Goal: Task Accomplishment & Management: Manage account settings

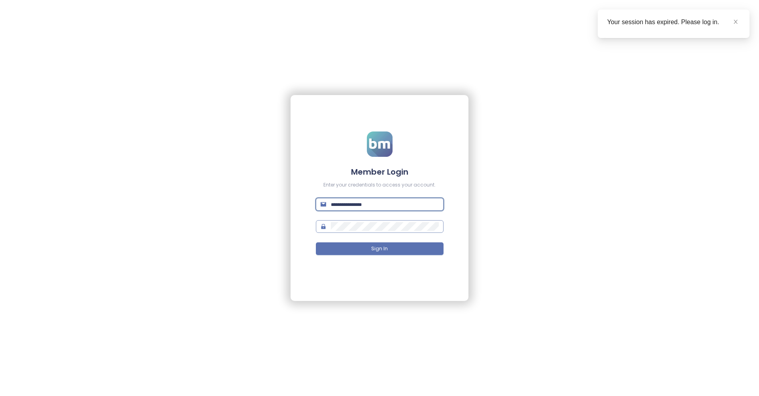
type input "**********"
click at [384, 255] on form "**********" at bounding box center [380, 197] width 128 height 133
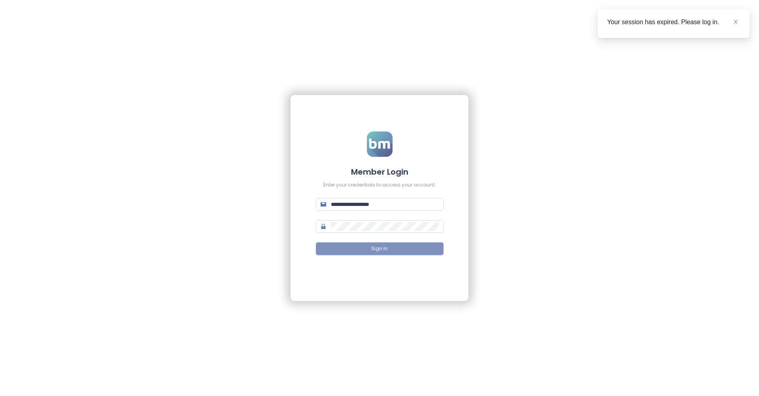
click at [384, 252] on button "Sign In" at bounding box center [380, 248] width 128 height 13
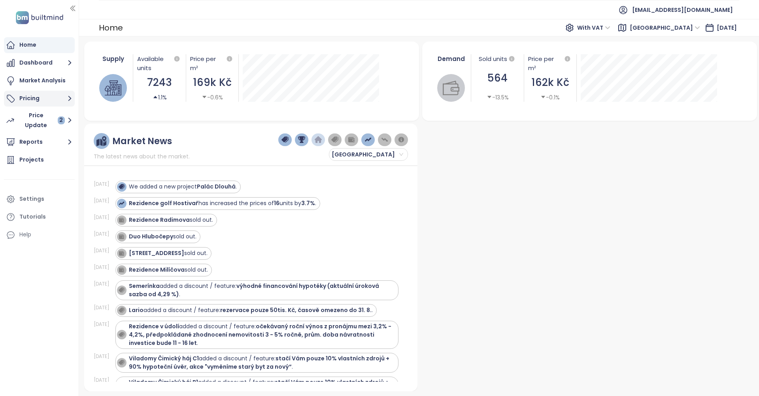
click at [42, 97] on button "Pricing" at bounding box center [39, 99] width 71 height 16
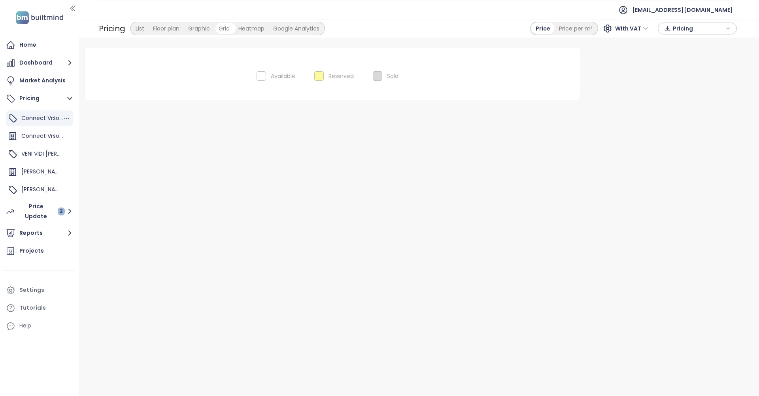
click at [46, 116] on span "Connect Vršovice 5,7,8,9" at bounding box center [55, 118] width 68 height 8
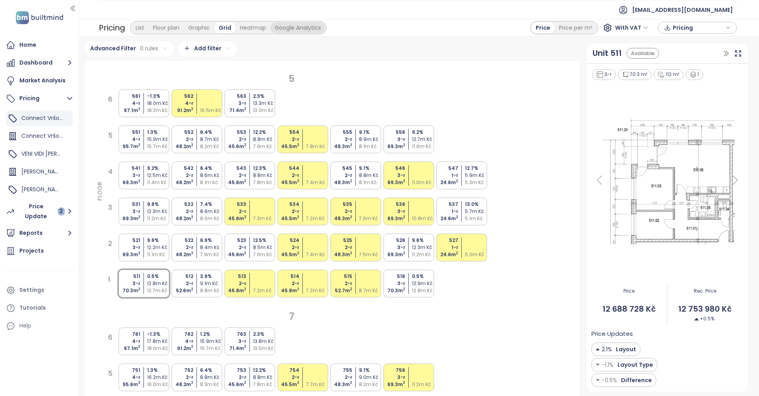
click at [305, 27] on div "Google Analytics" at bounding box center [298, 27] width 55 height 11
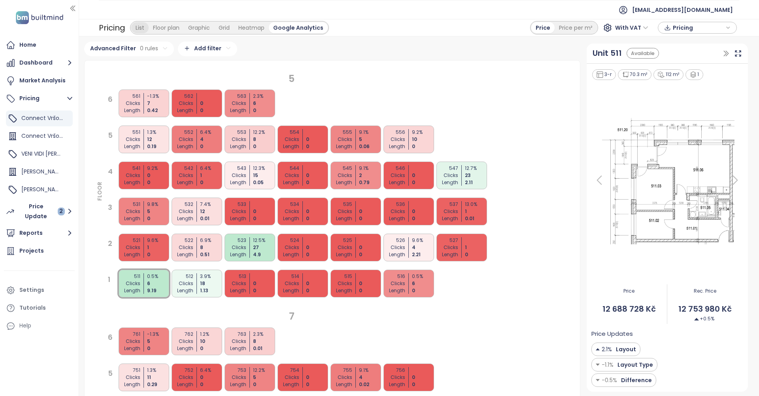
click at [136, 28] on div "List" at bounding box center [139, 27] width 17 height 11
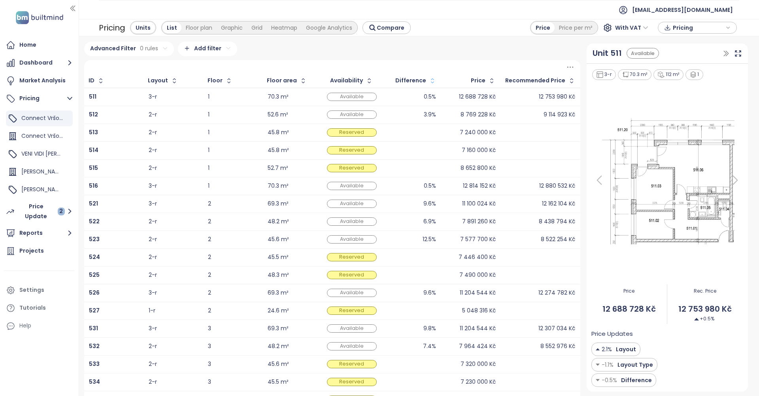
click at [434, 85] on icon "button" at bounding box center [433, 81] width 8 height 8
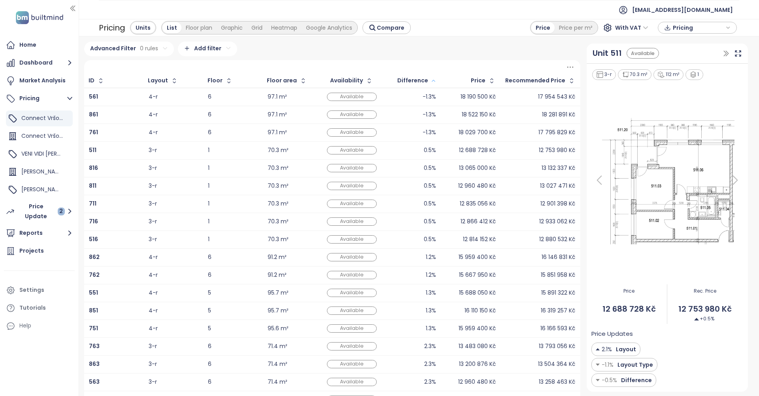
click at [435, 80] on icon "button" at bounding box center [434, 80] width 6 height 9
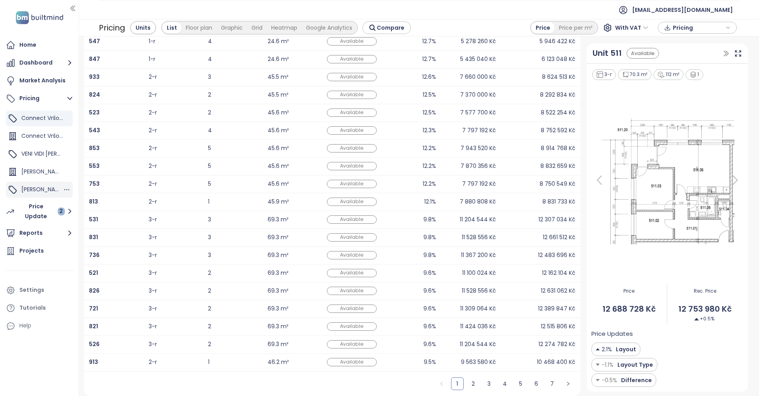
click at [40, 186] on div "[PERSON_NAME]" at bounding box center [39, 190] width 67 height 16
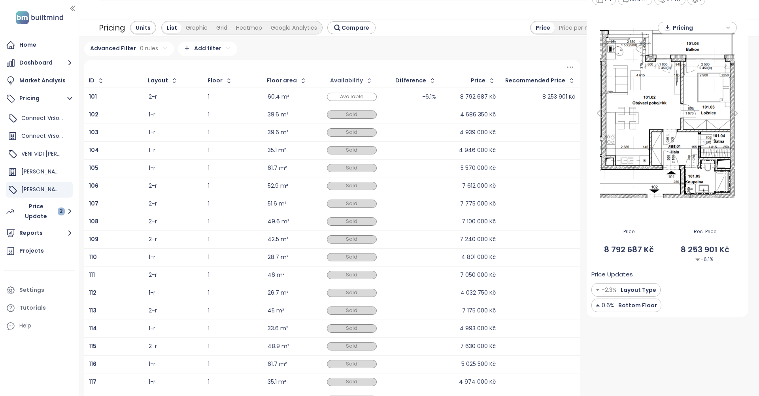
click at [356, 83] on div "Availability" at bounding box center [346, 80] width 33 height 5
click at [370, 83] on icon "button" at bounding box center [369, 81] width 8 height 8
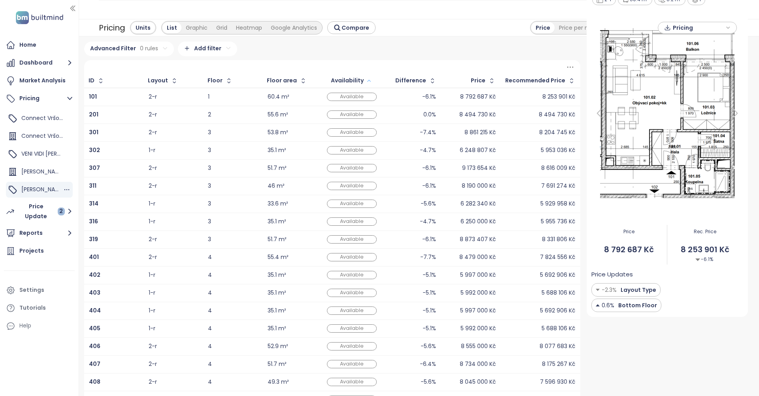
click at [36, 191] on span "[PERSON_NAME]" at bounding box center [43, 189] width 44 height 8
click at [46, 97] on button "Pricing" at bounding box center [39, 99] width 71 height 16
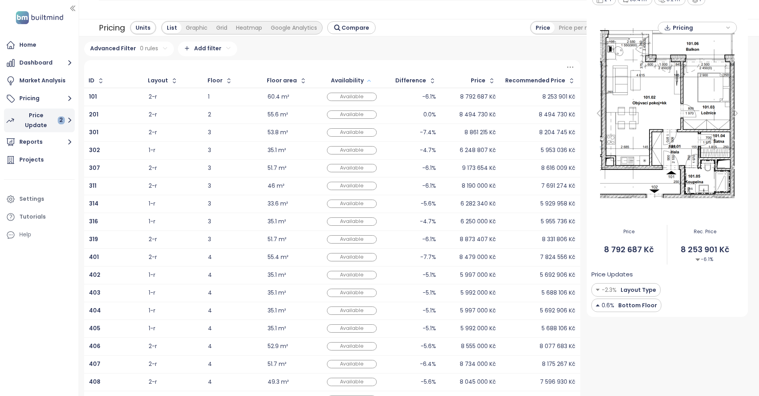
click at [42, 122] on div "Price Update 2" at bounding box center [42, 120] width 46 height 20
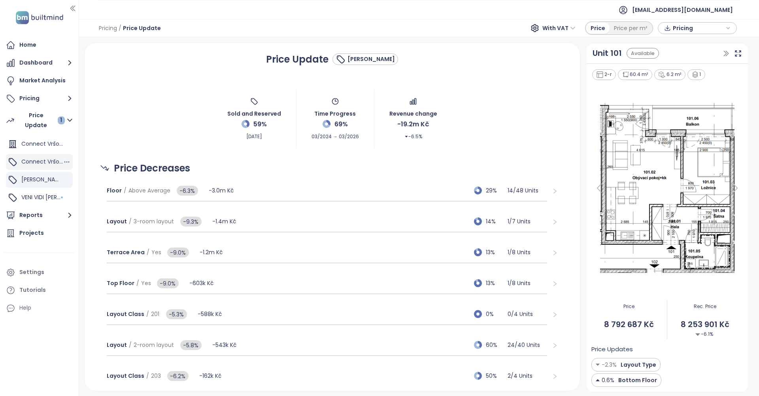
click at [36, 167] on div "Connect Vršovice 5,7,8,9" at bounding box center [42, 162] width 42 height 10
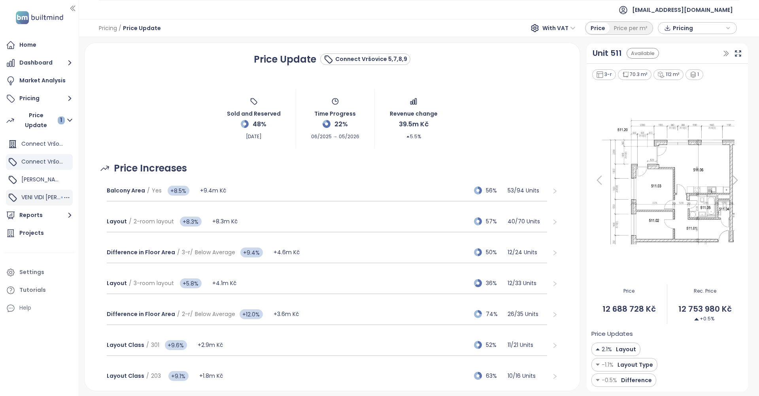
click at [43, 196] on span "VENI VIDI [PERSON_NAME]" at bounding box center [55, 197] width 68 height 8
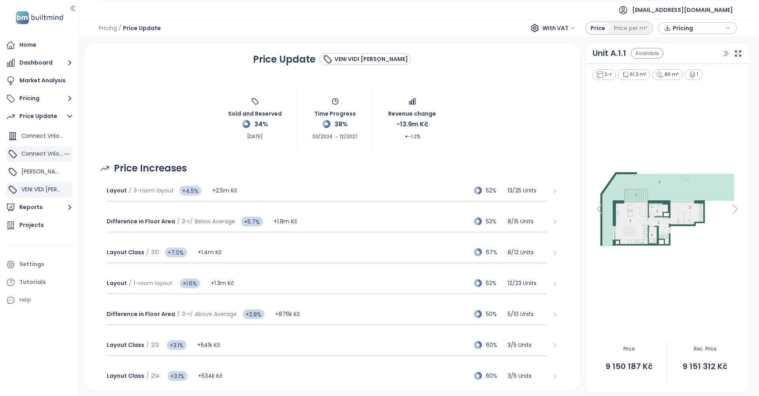
click at [45, 152] on span "Connect Vršovice 5,7,8,9" at bounding box center [55, 154] width 68 height 8
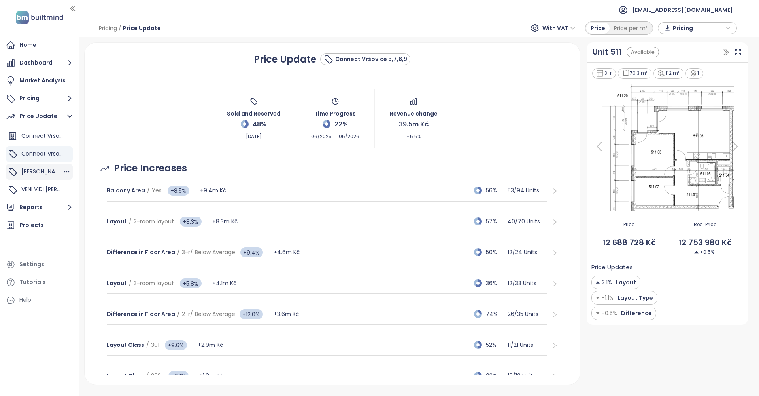
click at [34, 172] on span "[PERSON_NAME]" at bounding box center [43, 171] width 44 height 8
